Goal: Task Accomplishment & Management: Manage account settings

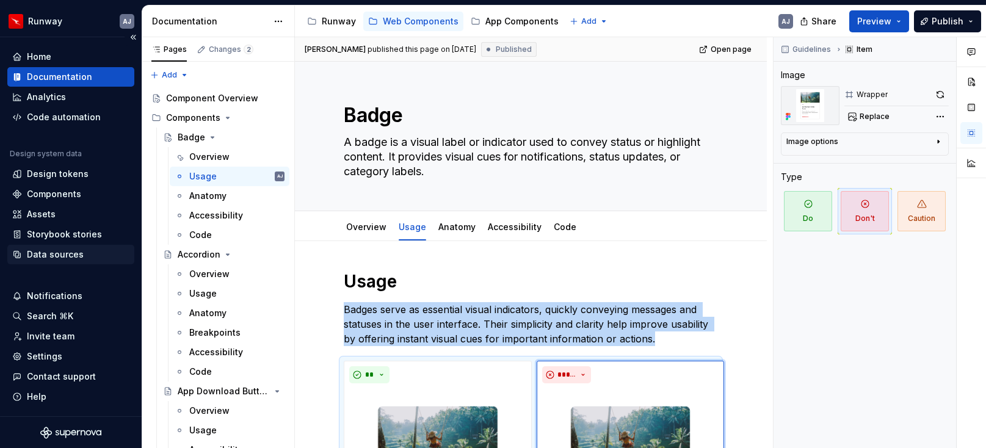
scroll to position [325, 0]
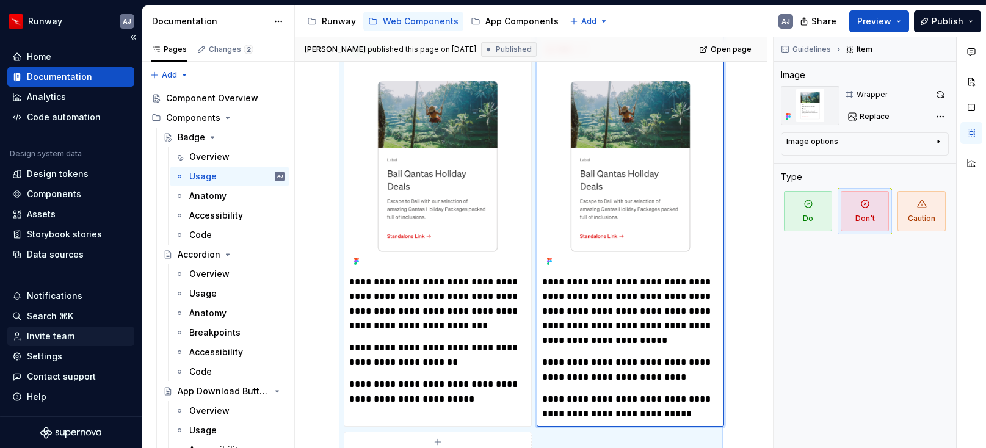
click at [54, 338] on div "Invite team" at bounding box center [51, 336] width 48 height 12
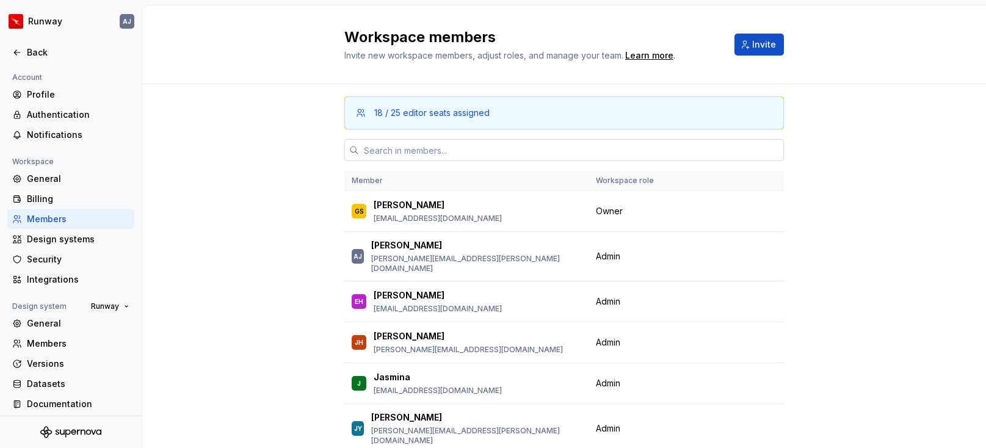
click at [444, 150] on input "text" at bounding box center [571, 150] width 425 height 22
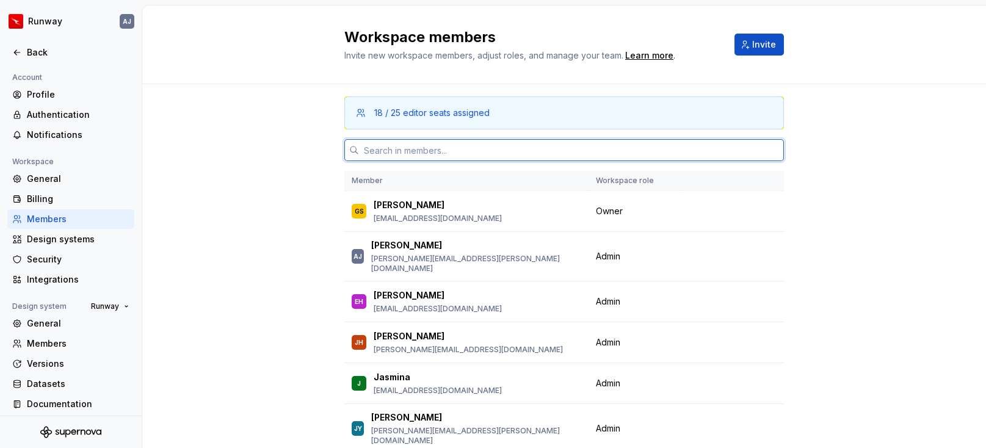
paste input "[PERSON_NAME][EMAIL_ADDRESS][PERSON_NAME][DOMAIN_NAME]"
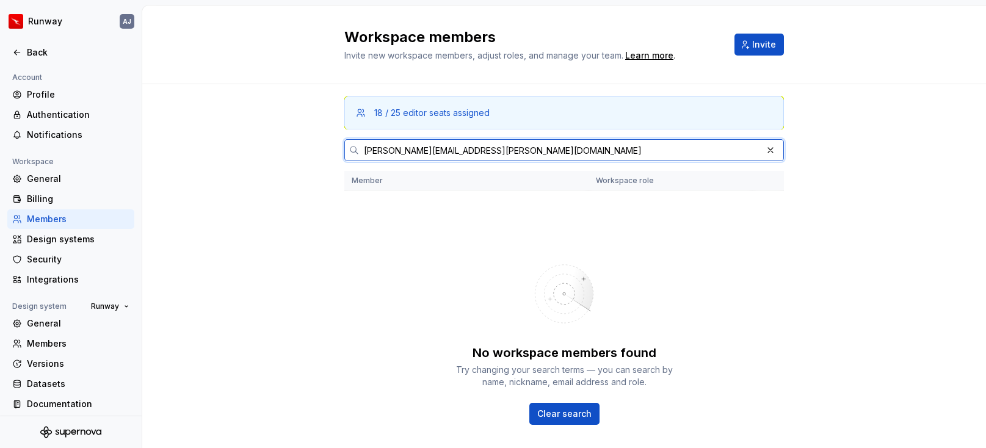
type input "[PERSON_NAME][EMAIL_ADDRESS][PERSON_NAME][DOMAIN_NAME]"
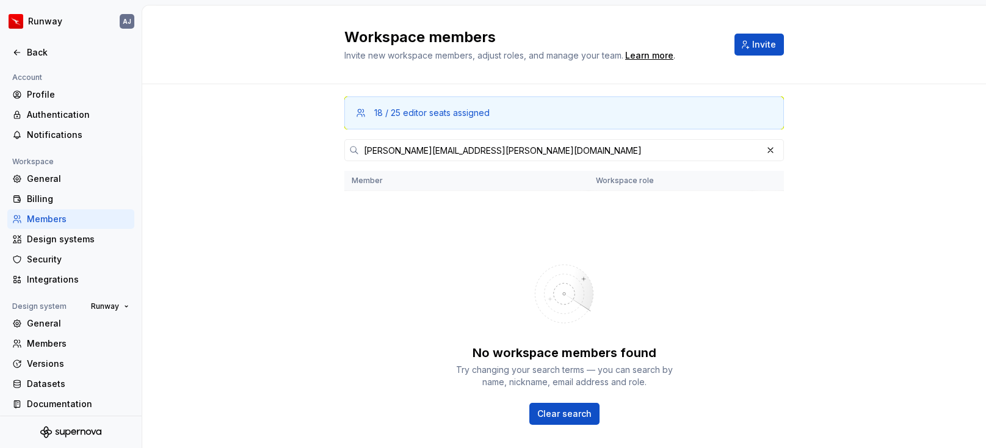
click at [607, 181] on th "Workspace role" at bounding box center [671, 181] width 164 height 20
click at [556, 154] on input "[PERSON_NAME][EMAIL_ADDRESS][PERSON_NAME][DOMAIN_NAME]" at bounding box center [560, 150] width 403 height 22
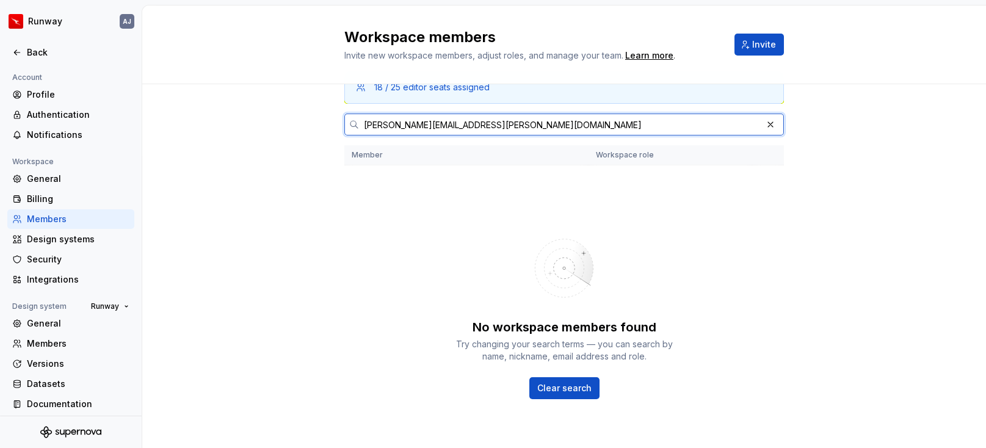
scroll to position [20, 0]
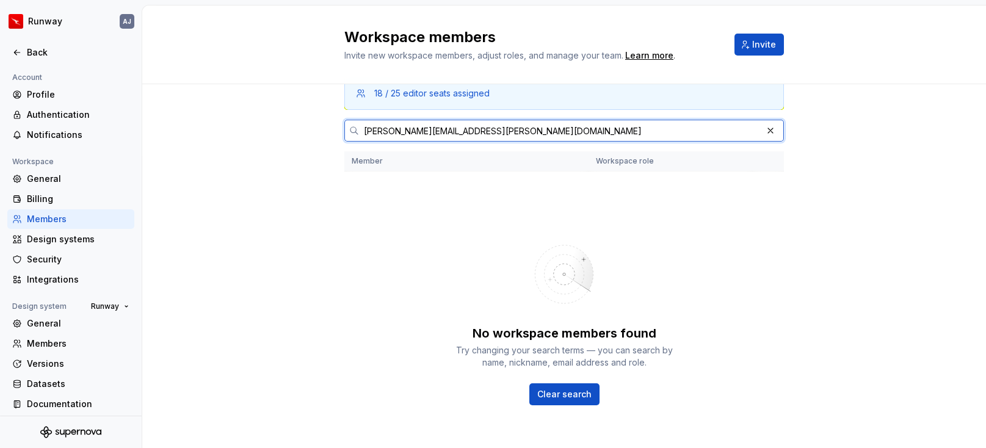
drag, startPoint x: 509, startPoint y: 128, endPoint x: 303, endPoint y: 114, distance: 206.2
click at [304, 115] on div "18 / 25 editor seats assigned [PERSON_NAME][EMAIL_ADDRESS][PERSON_NAME][DOMAIN_…" at bounding box center [564, 288] width 844 height 446
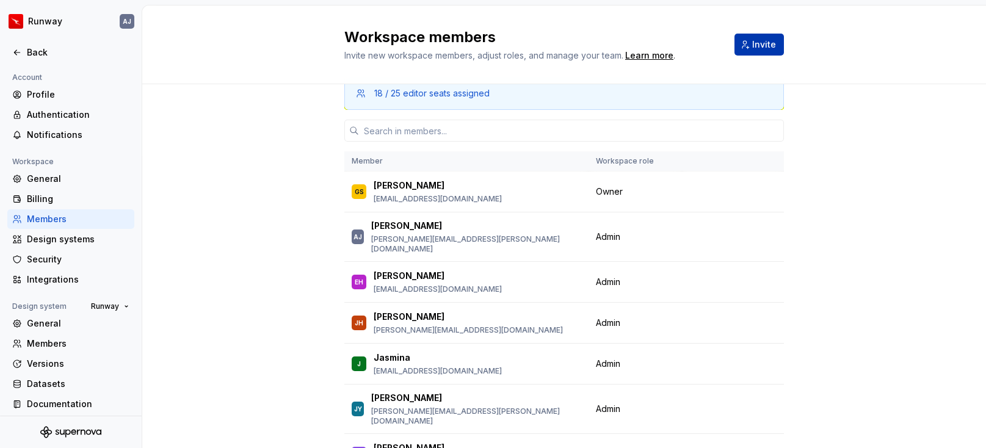
click at [761, 40] on span "Invite" at bounding box center [764, 44] width 24 height 12
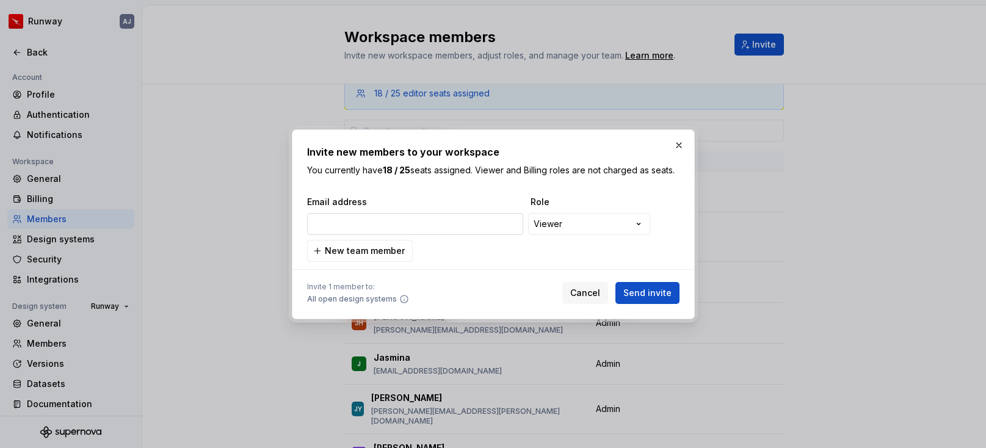
click at [390, 224] on input "email" at bounding box center [415, 224] width 216 height 22
type input "[PERSON_NAME][EMAIL_ADDRESS][PERSON_NAME][DOMAIN_NAME]"
click at [636, 225] on div "**********" at bounding box center [493, 224] width 986 height 448
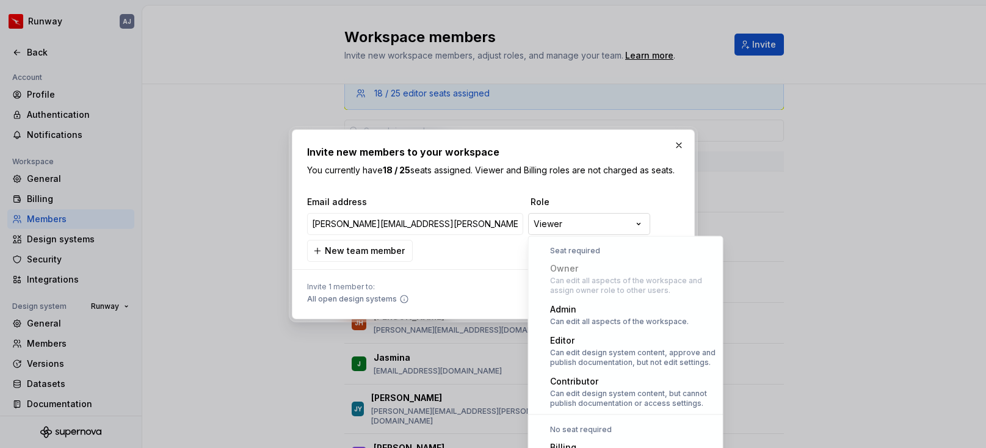
scroll to position [34, 0]
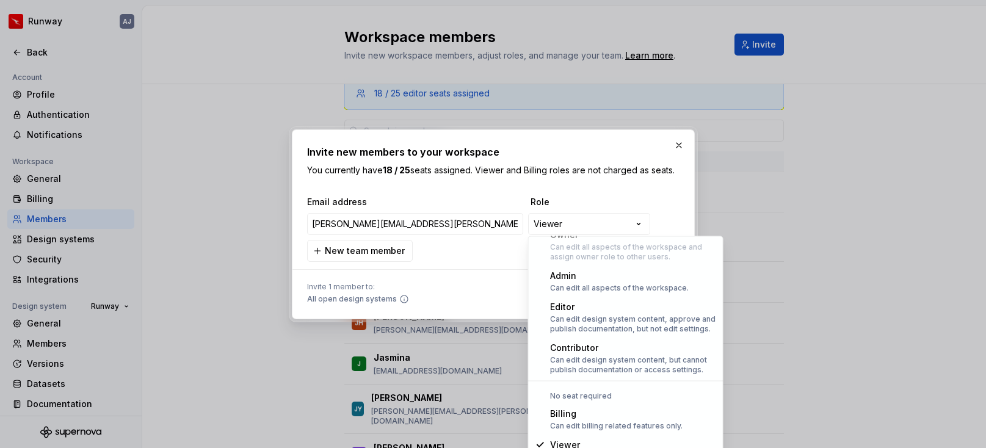
select select "**********"
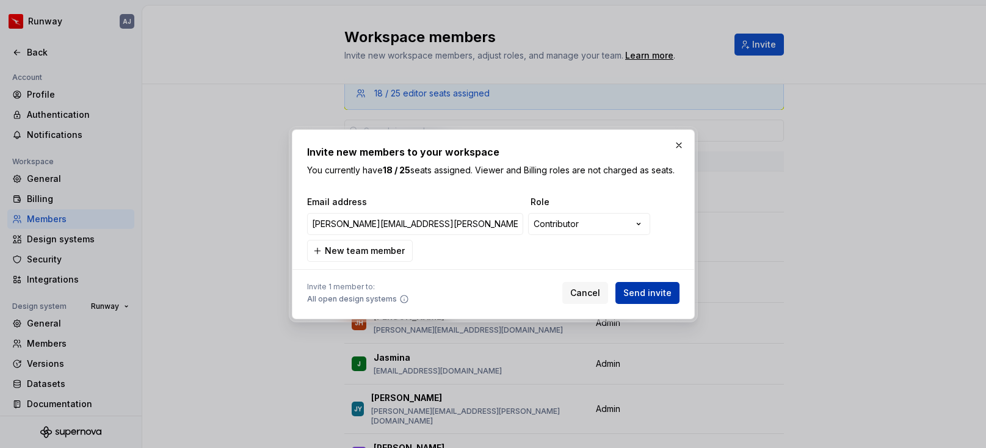
click at [652, 292] on span "Send invite" at bounding box center [647, 293] width 48 height 12
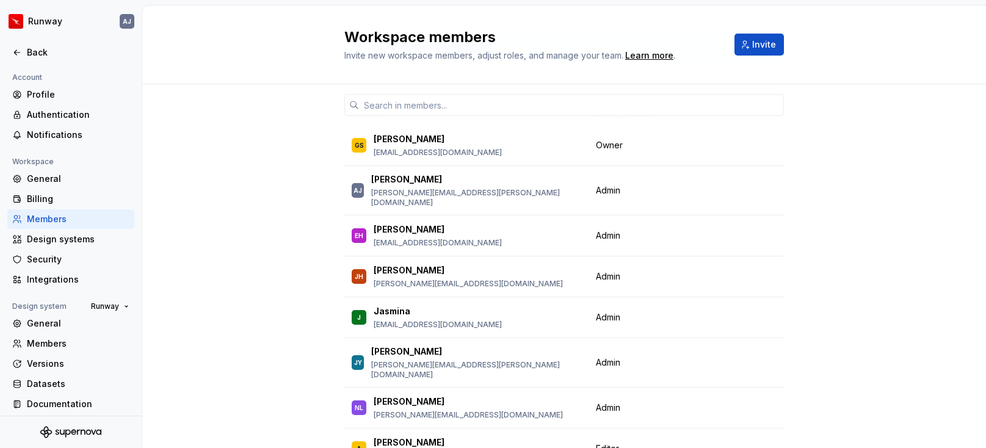
scroll to position [0, 0]
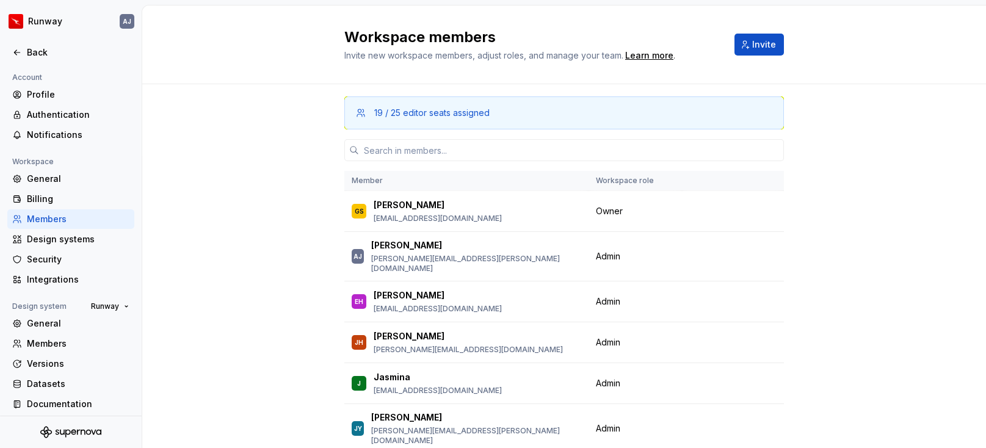
click at [38, 51] on div "Back" at bounding box center [78, 52] width 103 height 12
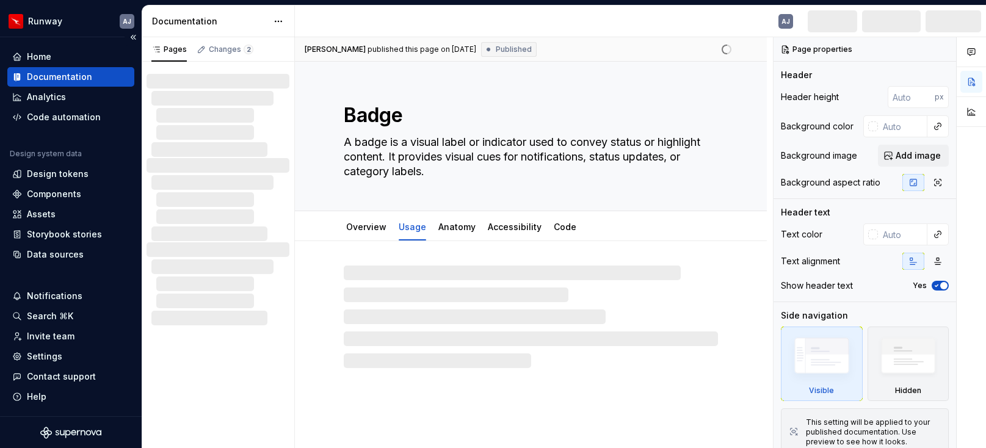
click at [54, 73] on div "Documentation" at bounding box center [59, 77] width 65 height 12
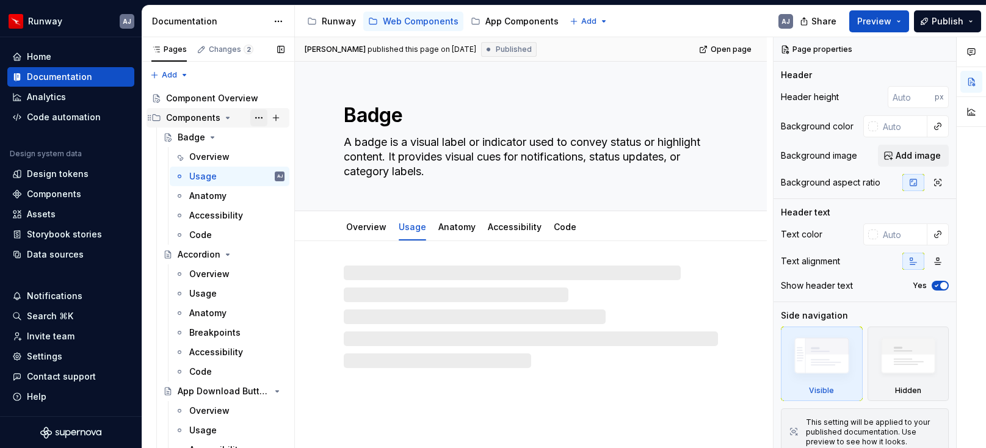
click at [258, 115] on button "Page tree" at bounding box center [258, 117] width 17 height 17
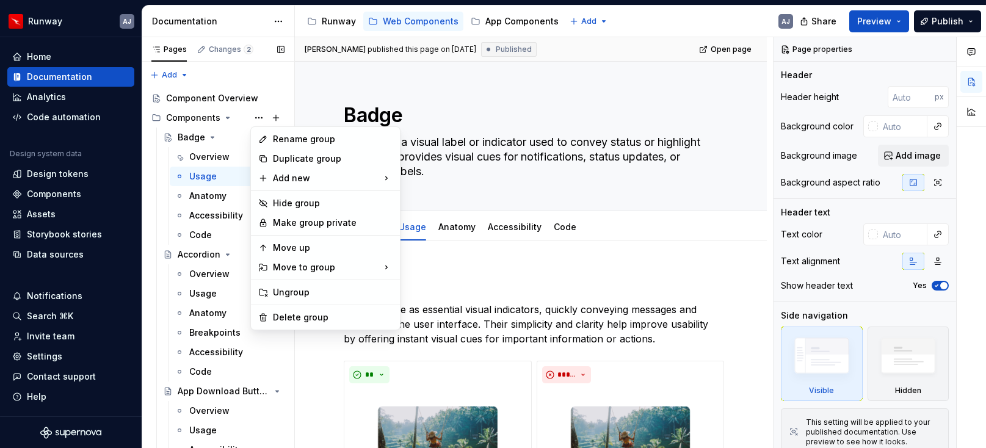
click at [198, 117] on div "Pages Changes 2 Add Accessibility guide for tree Page tree. Navigate the tree w…" at bounding box center [218, 245] width 153 height 416
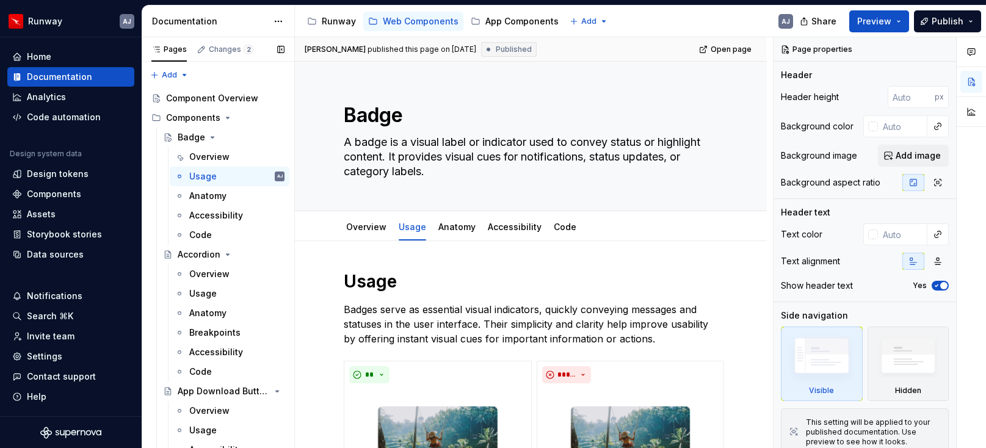
click at [198, 117] on div "Components" at bounding box center [193, 118] width 54 height 12
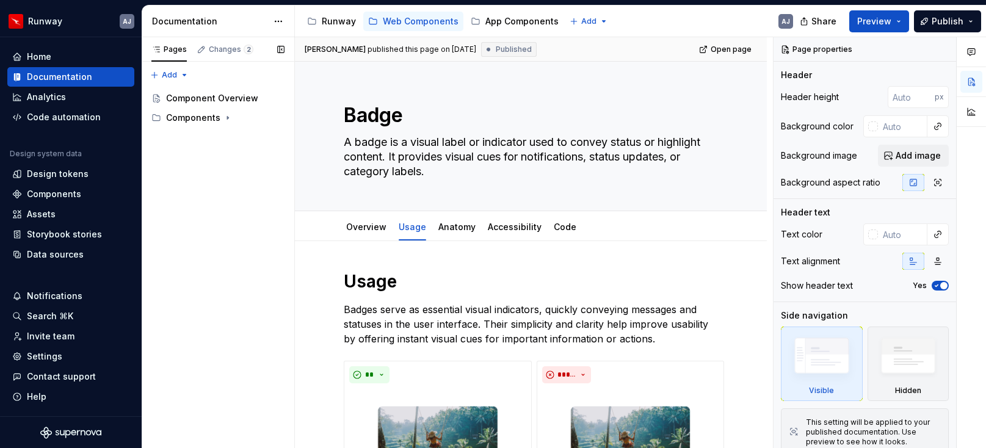
click at [198, 117] on div "Components" at bounding box center [193, 118] width 54 height 12
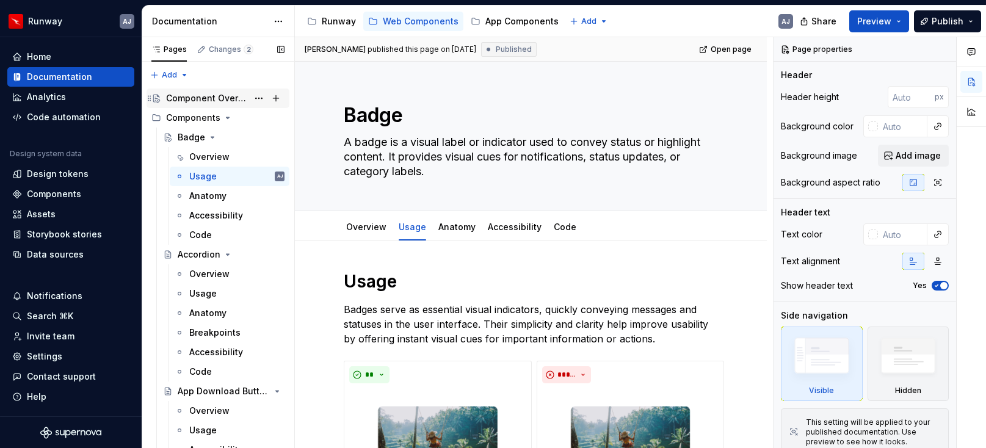
click at [209, 95] on div "Component Overview" at bounding box center [207, 98] width 82 height 12
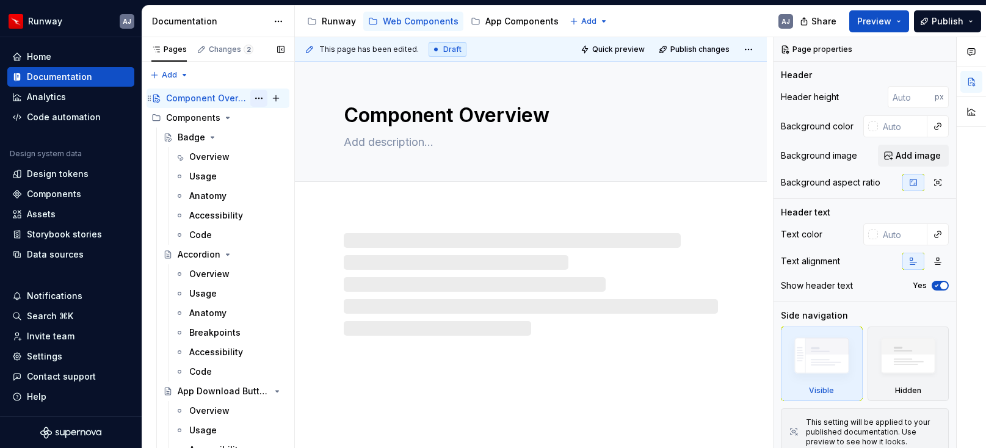
click at [258, 98] on button "Page tree" at bounding box center [258, 98] width 17 height 17
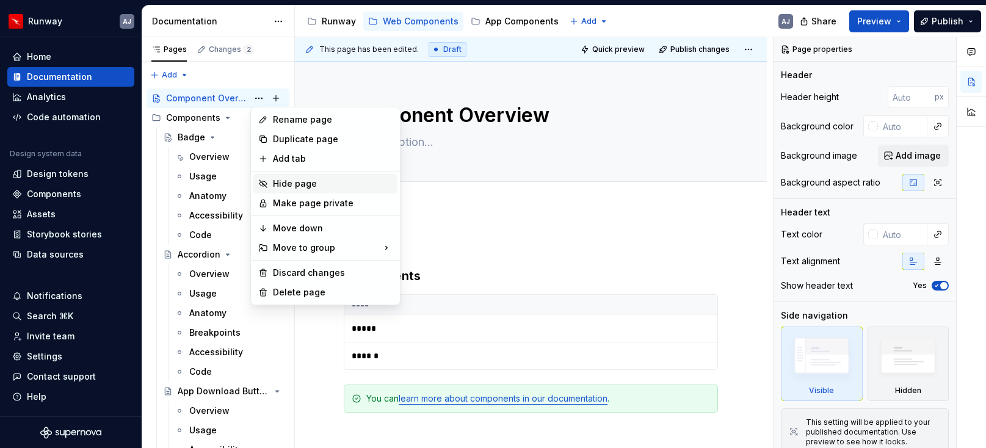
click at [294, 180] on div "Hide page" at bounding box center [333, 184] width 120 height 12
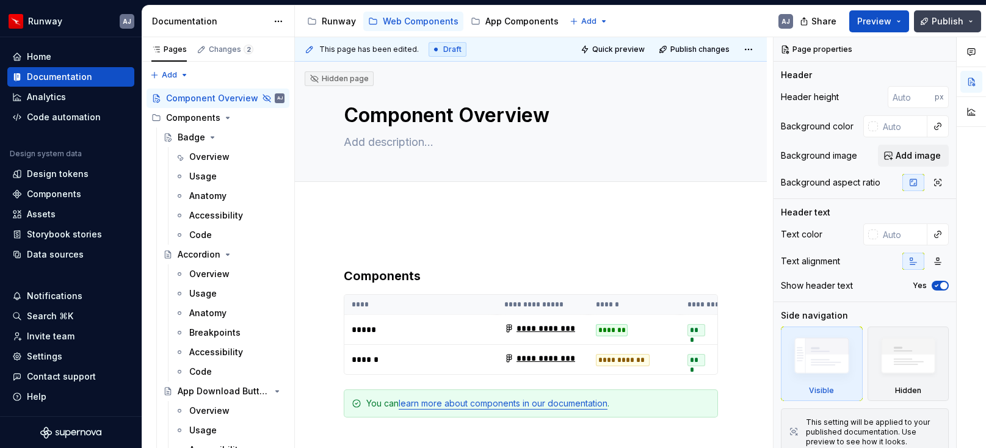
click at [948, 18] on span "Publish" at bounding box center [948, 21] width 32 height 12
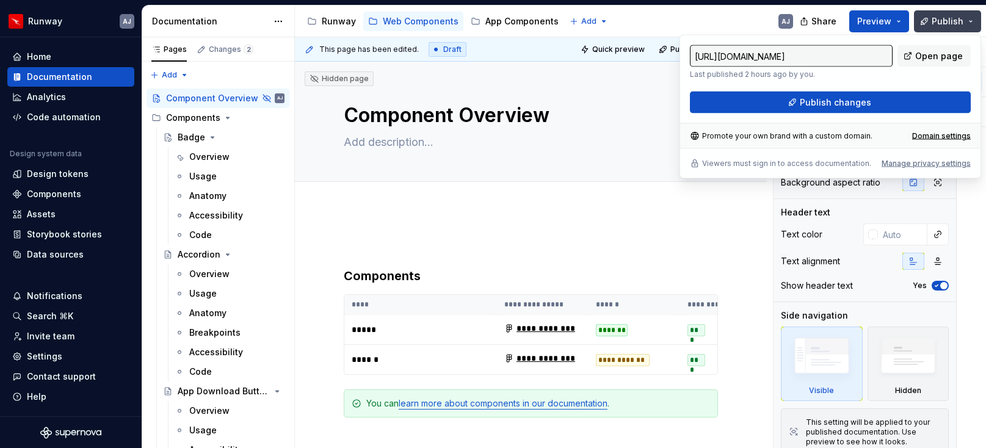
click at [948, 21] on span "Publish" at bounding box center [948, 21] width 32 height 12
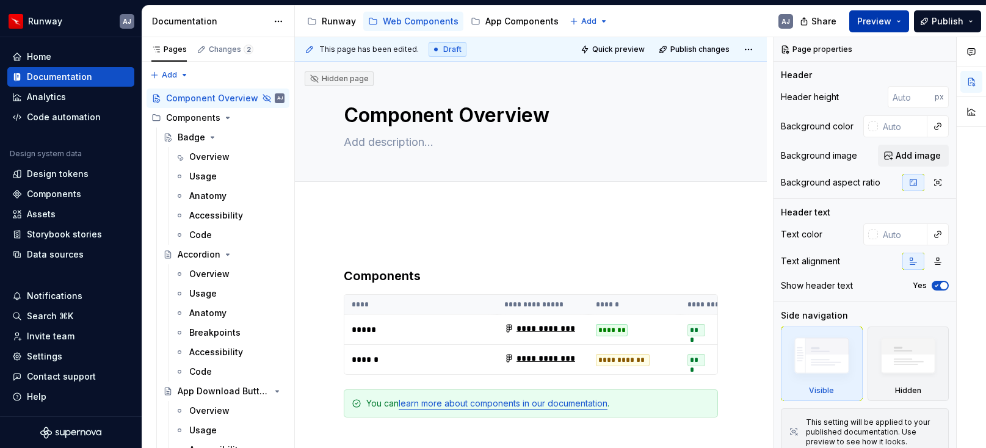
click at [887, 20] on span "Preview" at bounding box center [874, 21] width 34 height 12
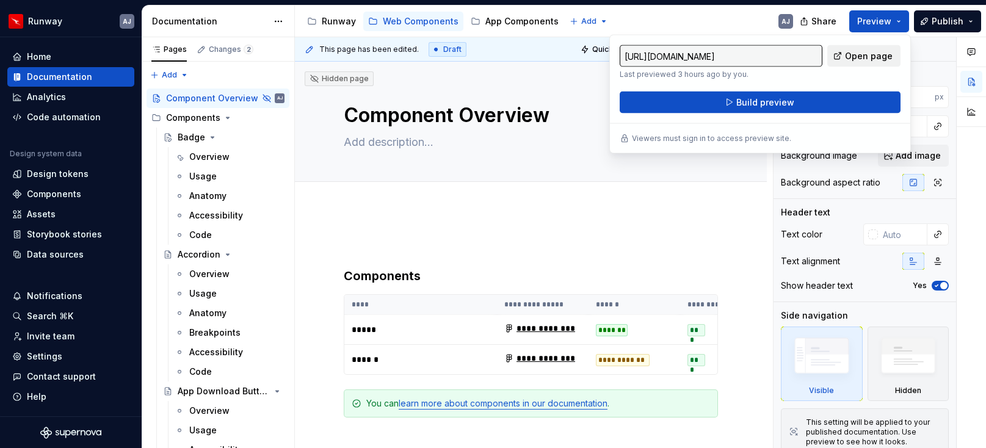
click at [876, 56] on span "Open page" at bounding box center [869, 56] width 48 height 12
type textarea "*"
